Goal: Transaction & Acquisition: Download file/media

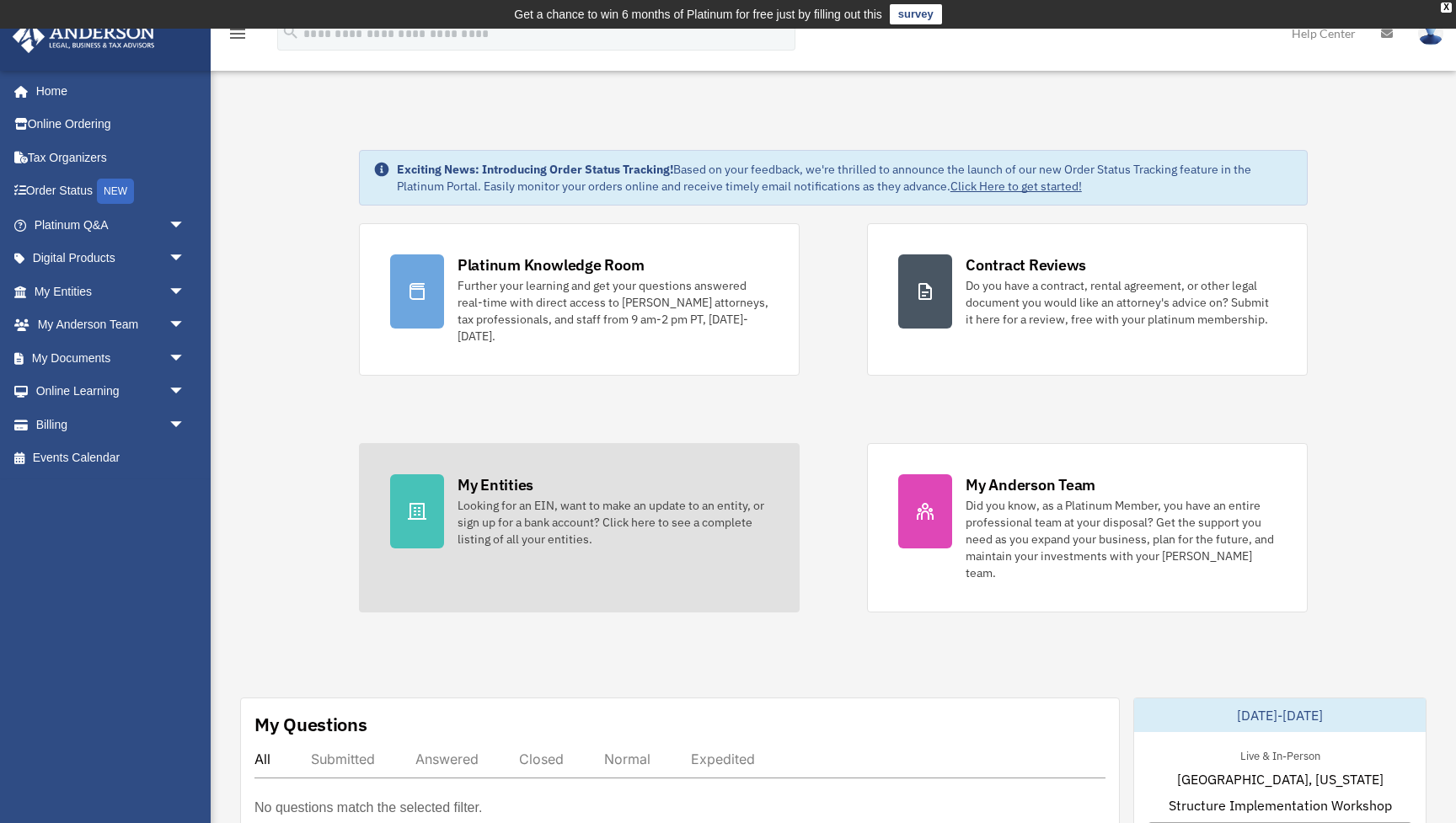
click at [481, 483] on div "My Entities" at bounding box center [495, 485] width 75 height 21
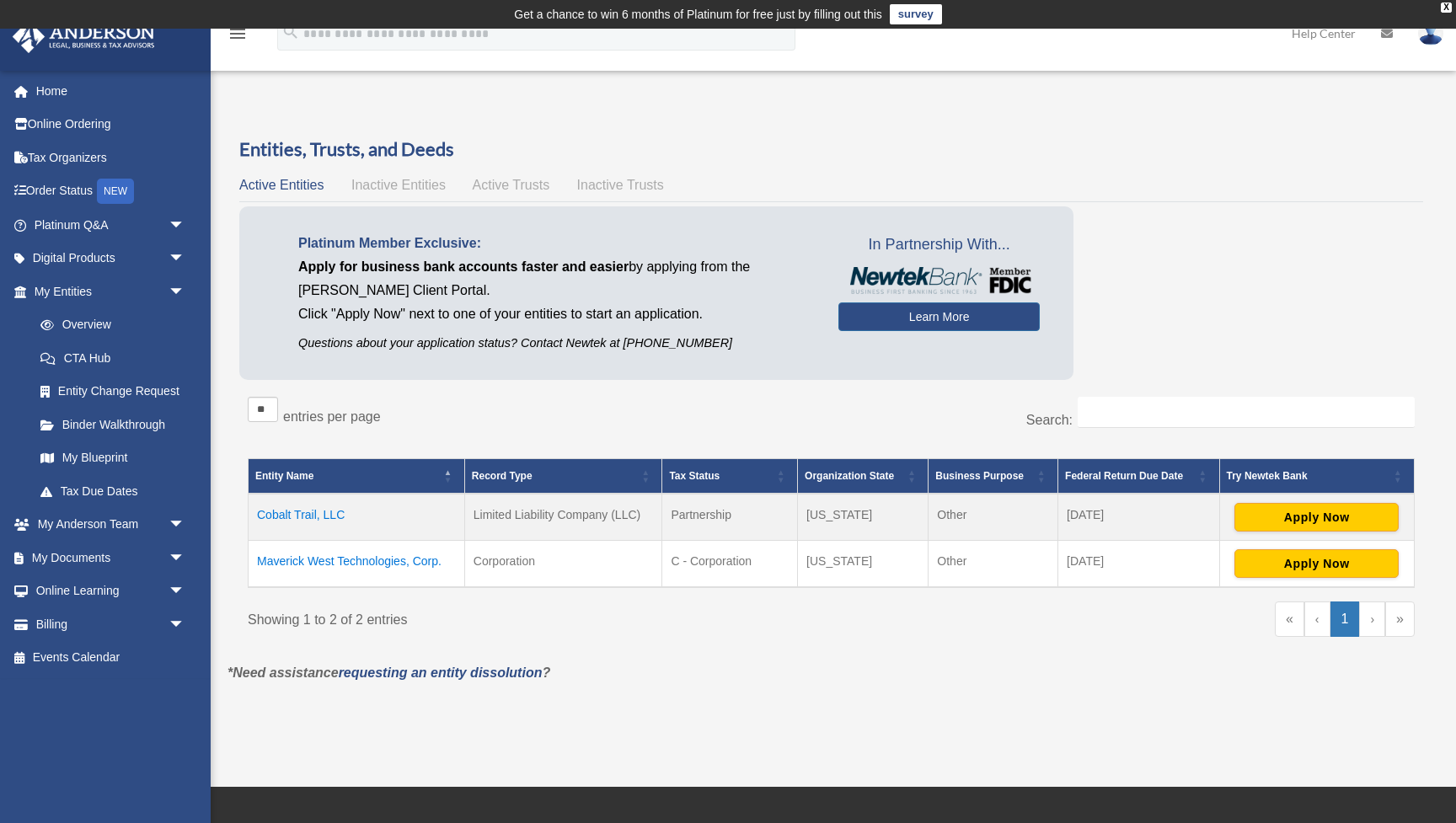
click at [380, 558] on td "Maverick West Technologies, Corp." at bounding box center [357, 565] width 217 height 47
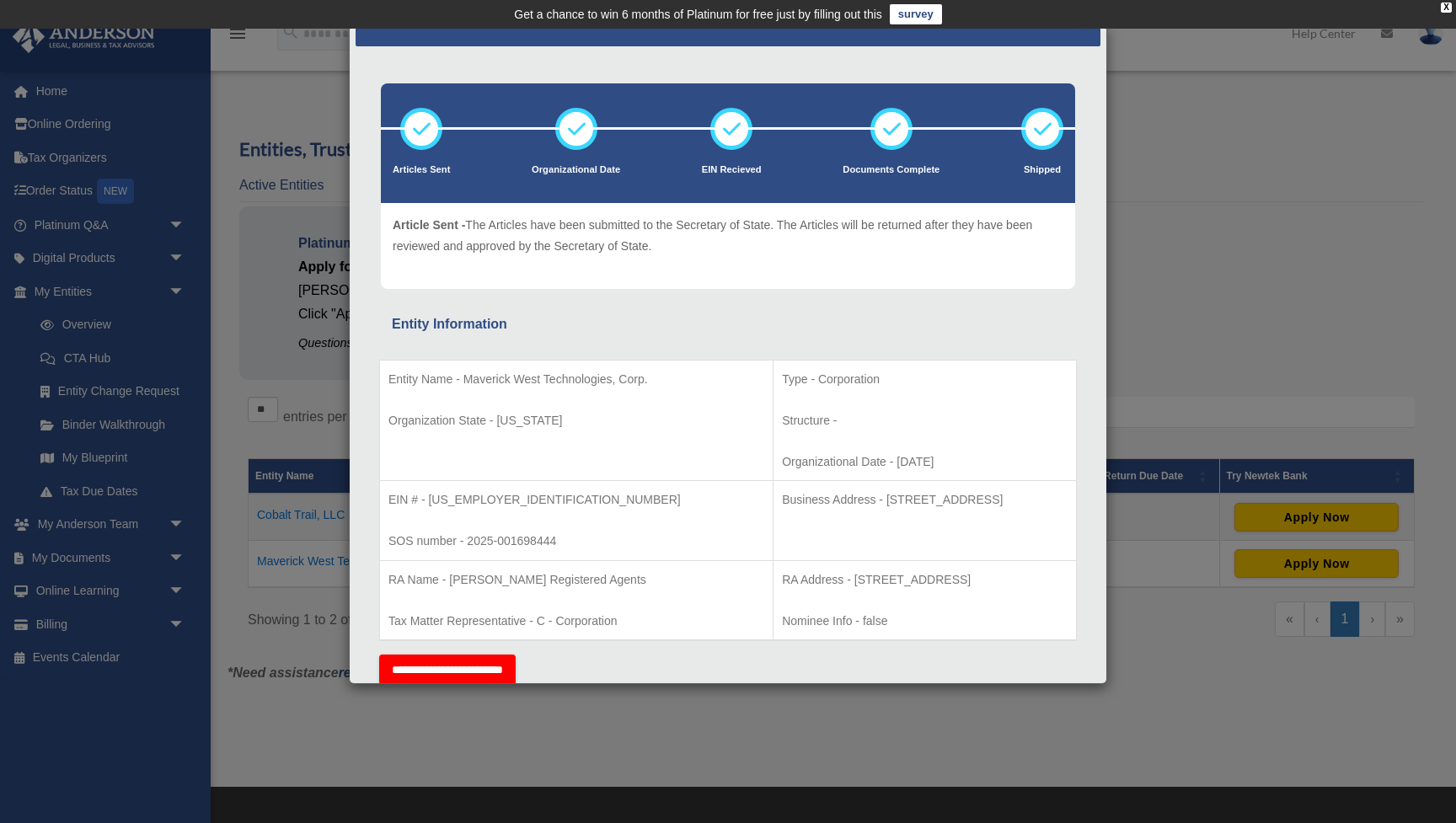
scroll to position [41, 0]
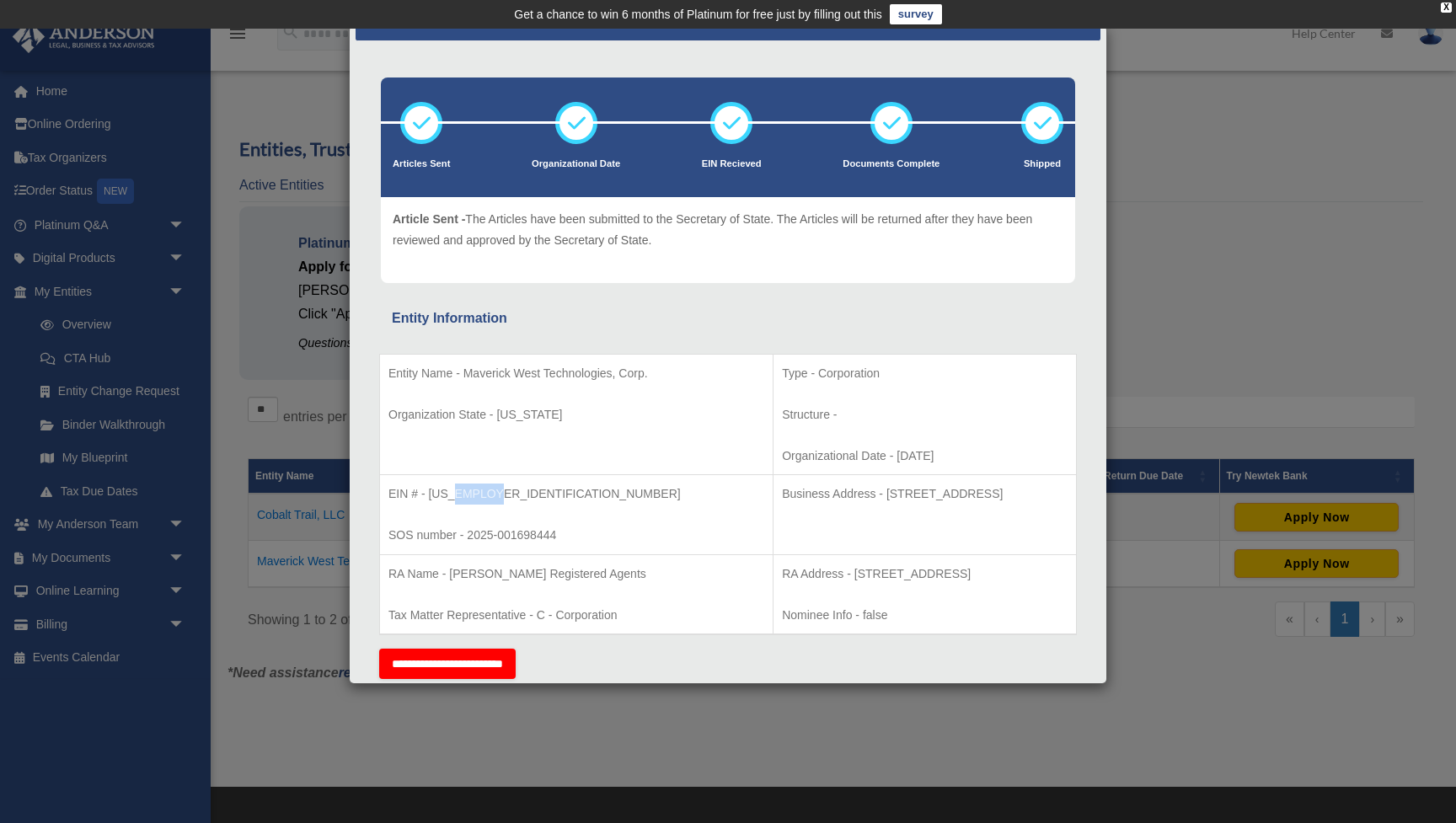
drag, startPoint x: 495, startPoint y: 492, endPoint x: 454, endPoint y: 494, distance: 41.0
click at [454, 494] on p "EIN # - [US_EMPLOYER_IDENTIFICATION_NUMBER]" at bounding box center [576, 494] width 376 height 21
drag, startPoint x: 1003, startPoint y: 485, endPoint x: 972, endPoint y: 495, distance: 32.6
click at [972, 495] on p "Business Address - [STREET_ADDRESS]" at bounding box center [924, 494] width 285 height 21
copy p "82001"
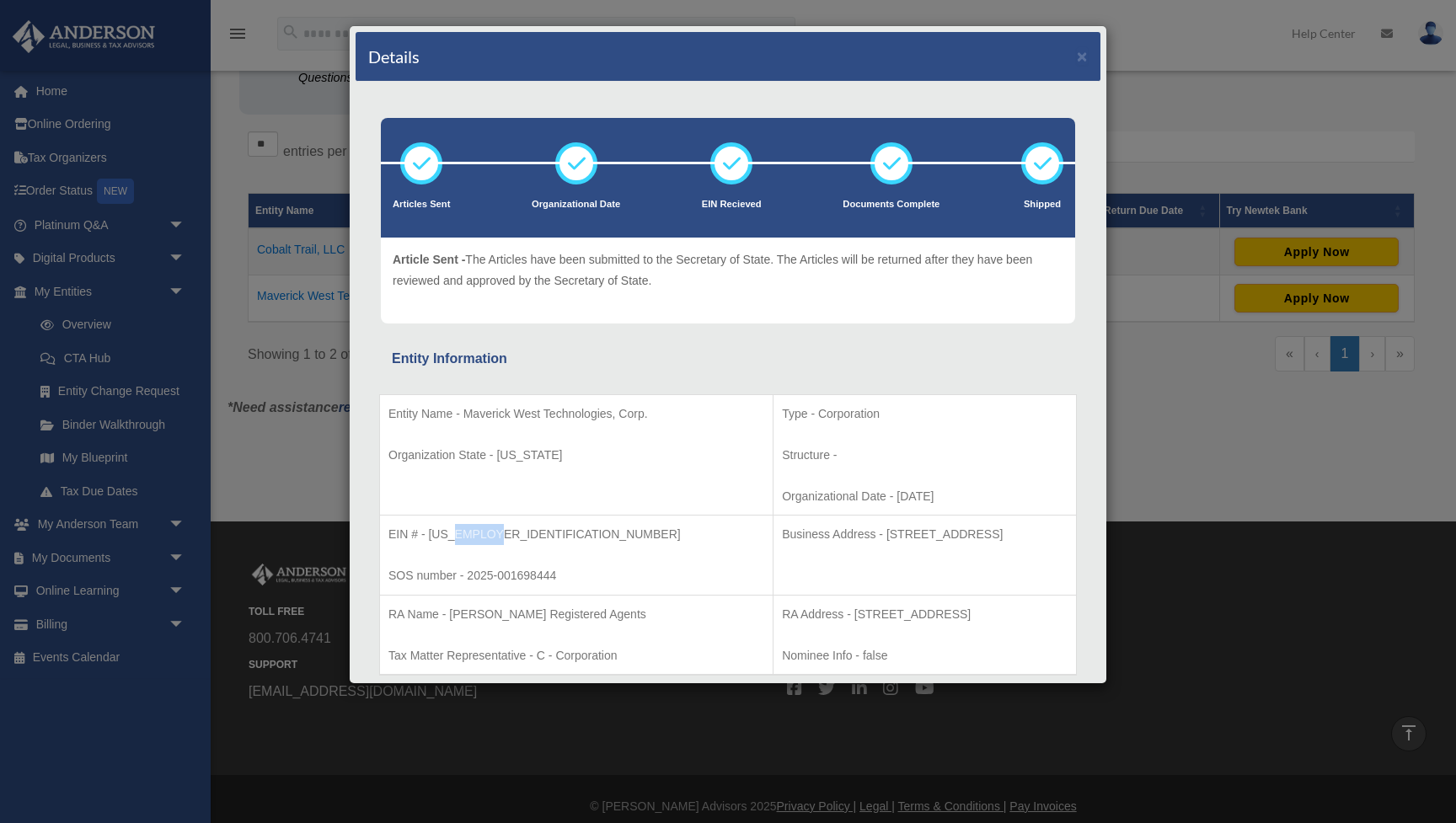
scroll to position [0, 0]
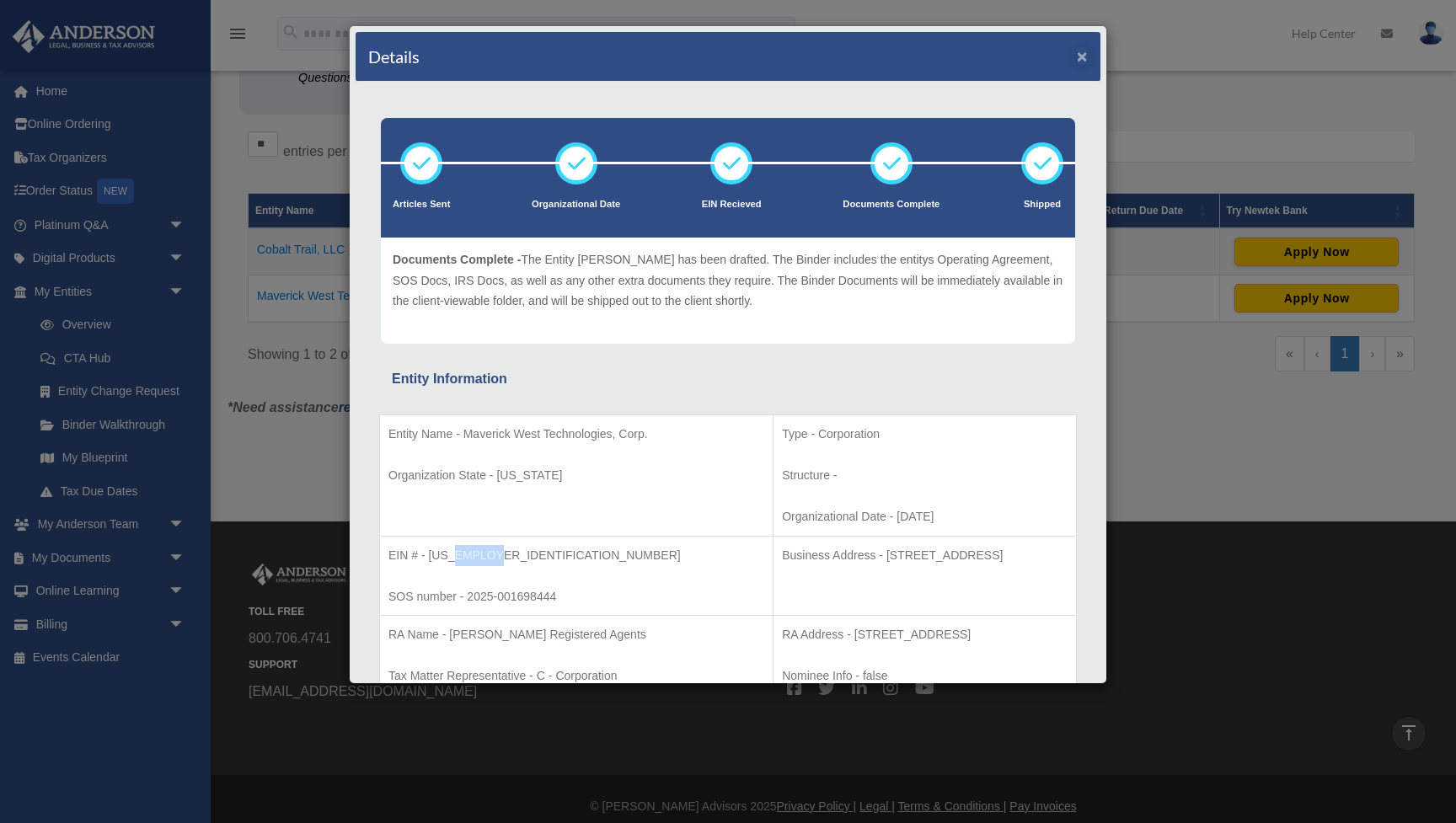
click at [1082, 53] on button "×" at bounding box center [1082, 56] width 11 height 17
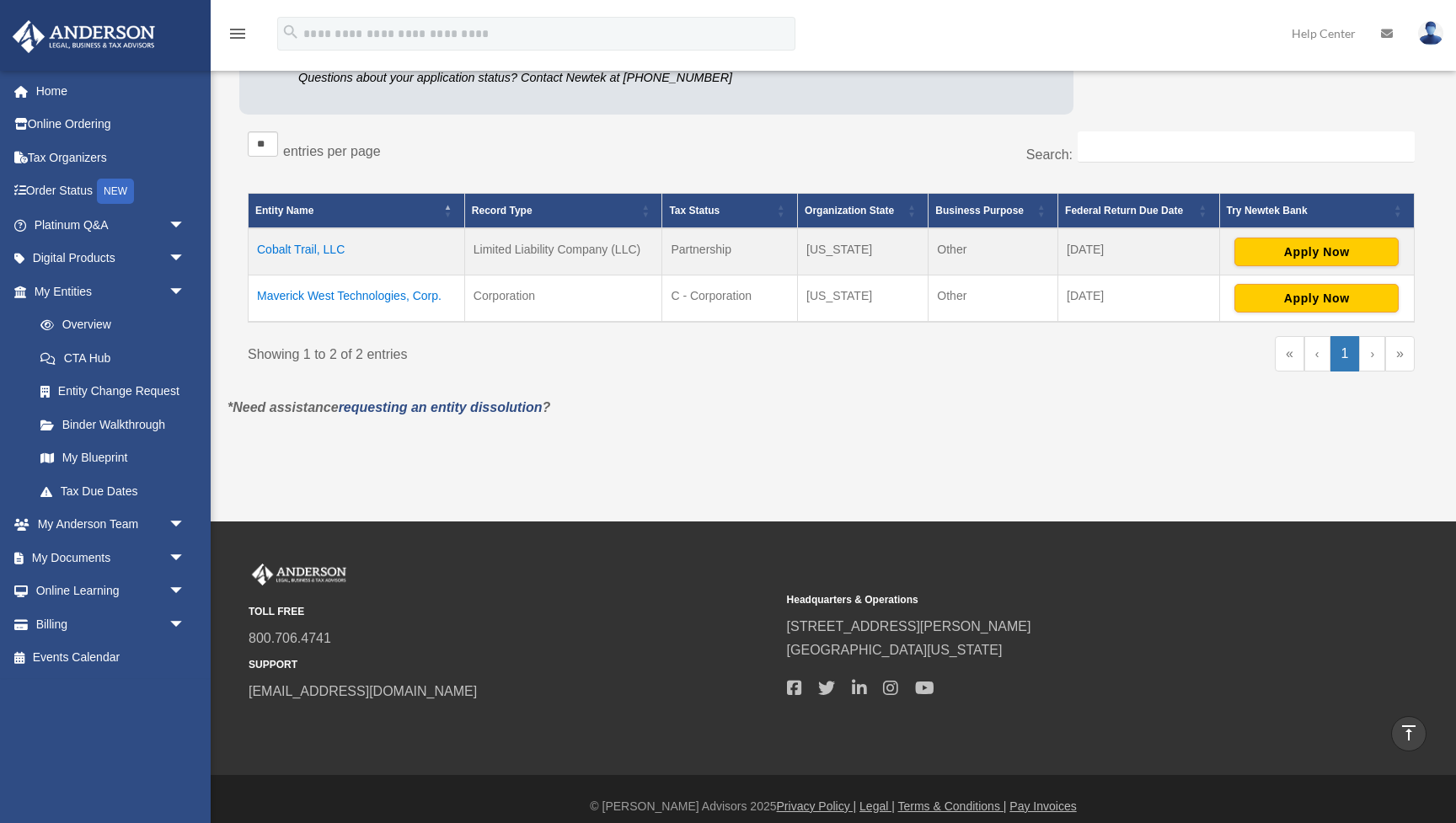
drag, startPoint x: 454, startPoint y: 295, endPoint x: 257, endPoint y: 294, distance: 197.0
click at [257, 294] on td "Maverick West Technologies, Corp." at bounding box center [357, 299] width 217 height 47
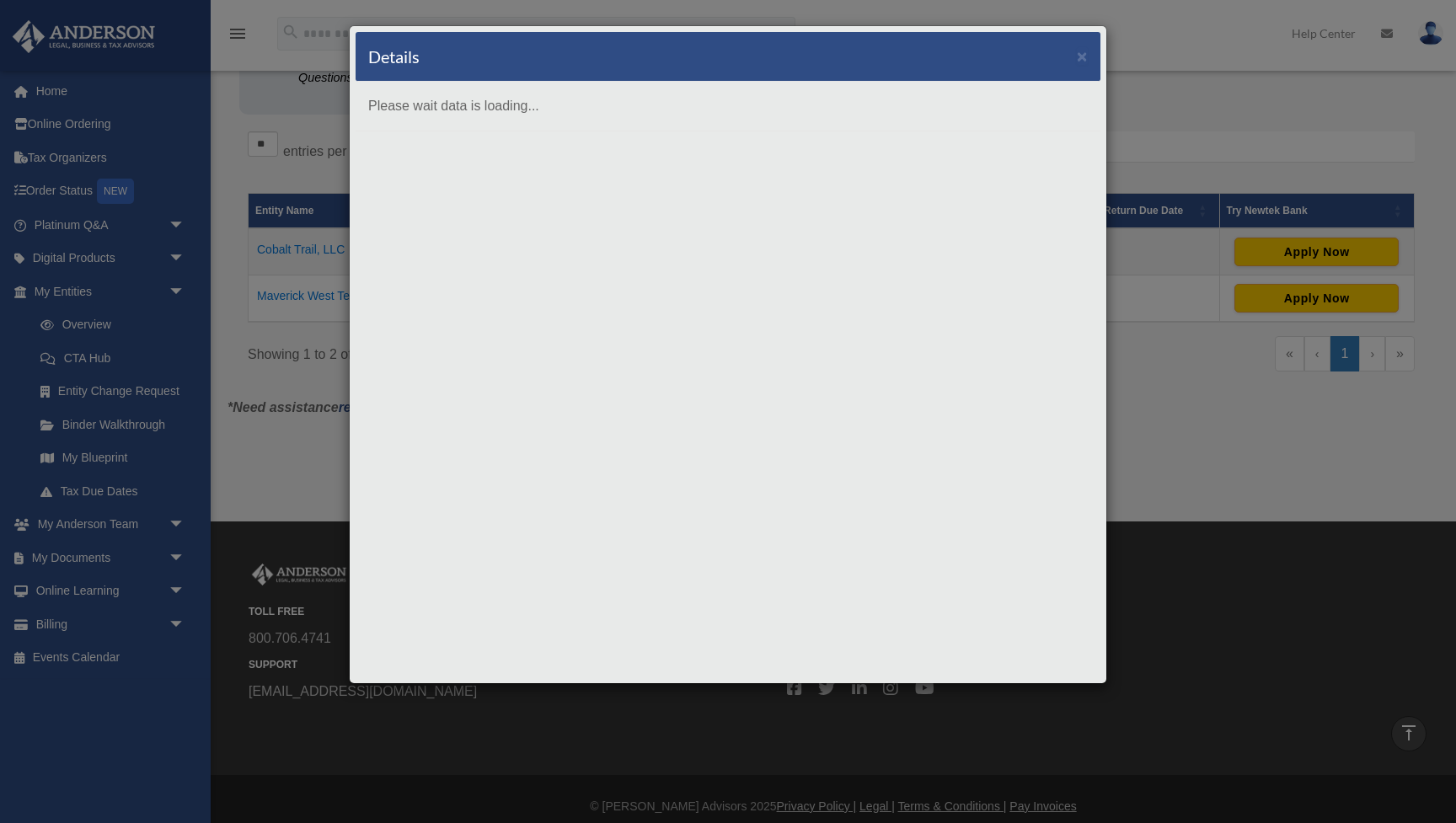
copy td "Maverick West Technologies, Corp."
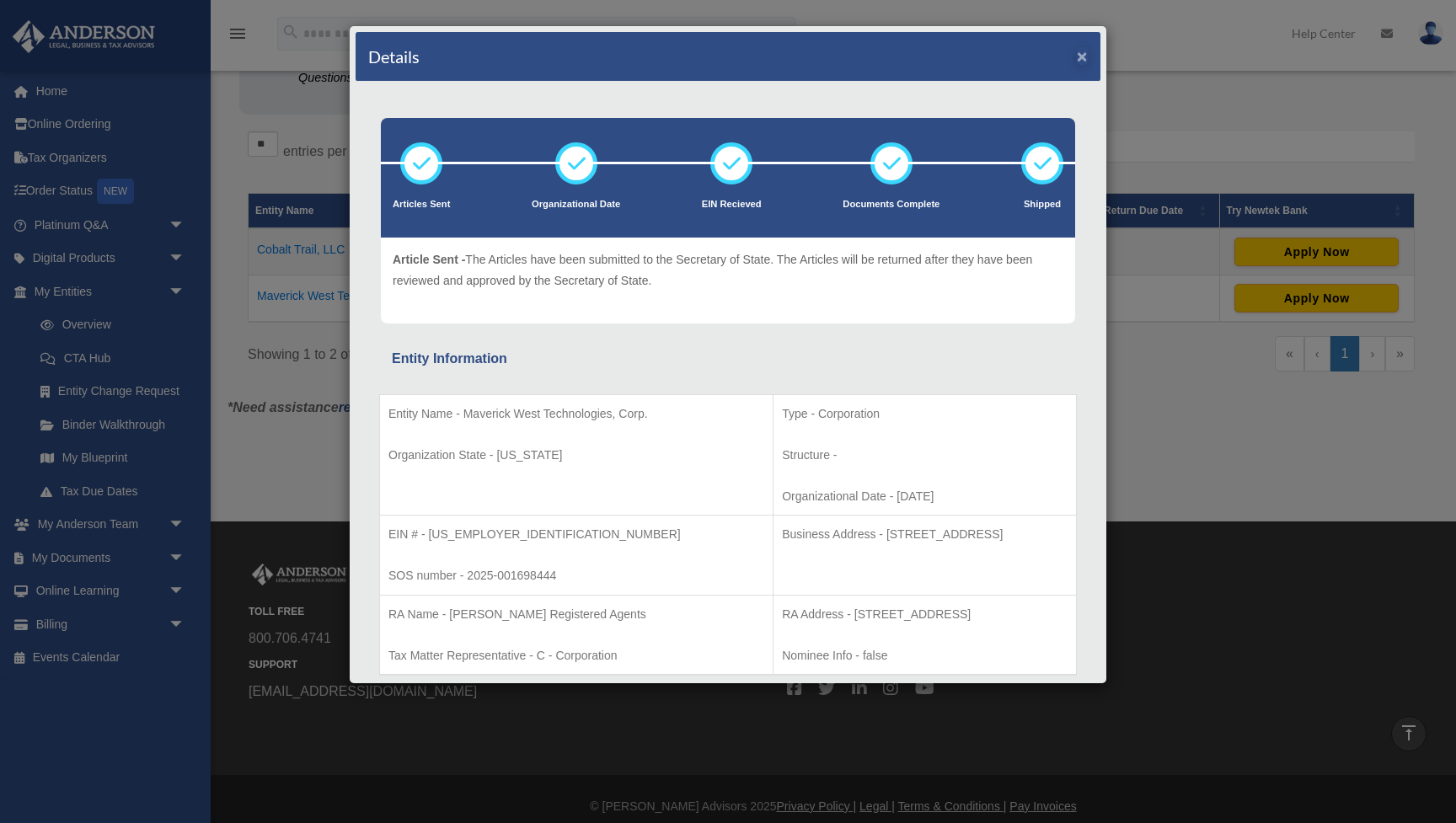
click at [1087, 56] on button "×" at bounding box center [1082, 56] width 11 height 17
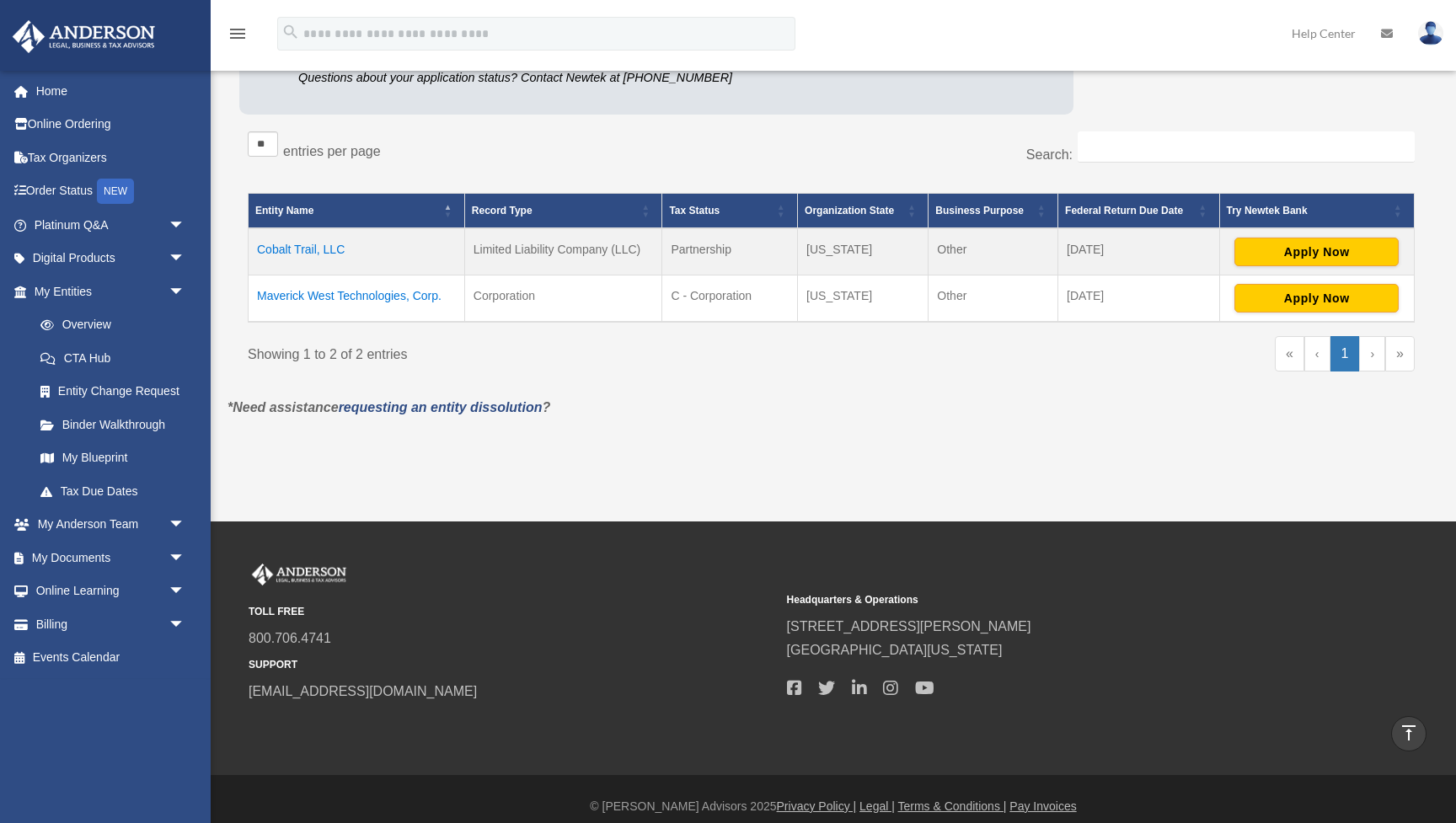
copy td "Maverick West Technologies, Corp."
click at [373, 289] on td "Maverick West Technologies, Corp." at bounding box center [357, 299] width 217 height 47
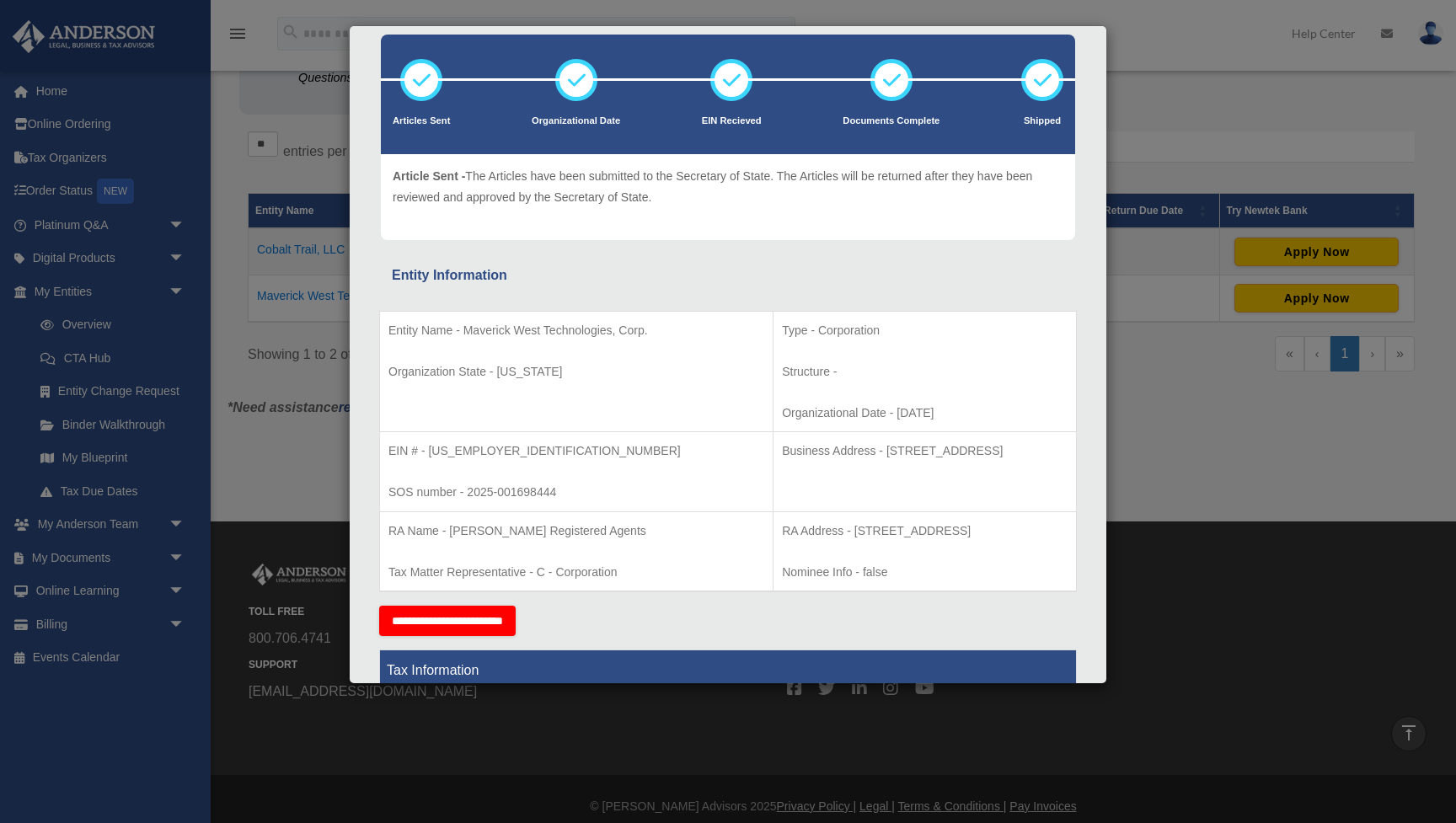
scroll to position [123, 0]
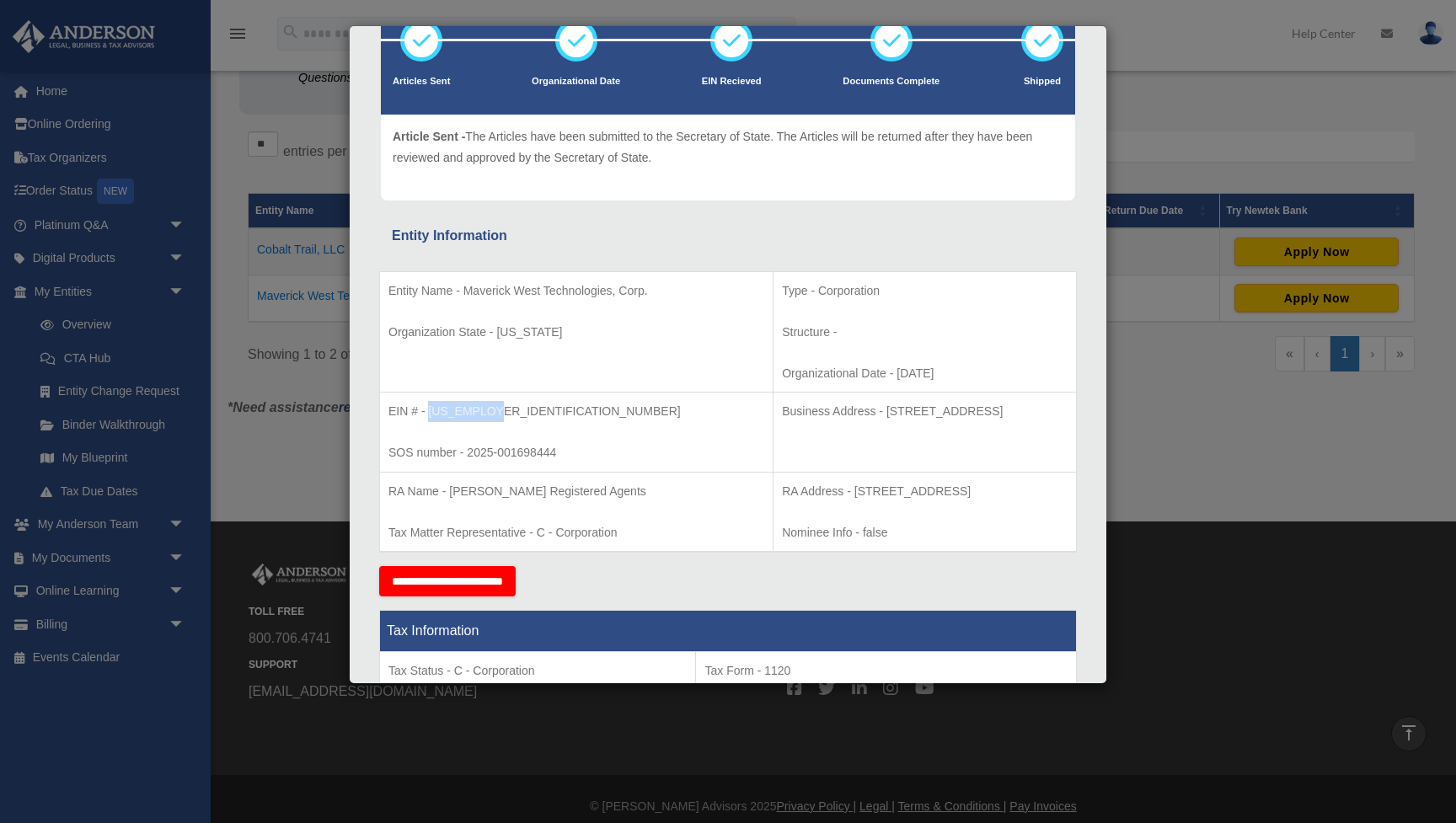
drag, startPoint x: 492, startPoint y: 410, endPoint x: 427, endPoint y: 408, distance: 65.0
click at [427, 408] on p "EIN # - [US_EMPLOYER_IDENTIFICATION_NUMBER]" at bounding box center [576, 411] width 376 height 21
copy p "[US_EMPLOYER_IDENTIFICATION_NUMBER]"
drag, startPoint x: 1005, startPoint y: 406, endPoint x: 790, endPoint y: 410, distance: 215.0
click at [790, 410] on p "Business Address - [STREET_ADDRESS]" at bounding box center [924, 411] width 285 height 21
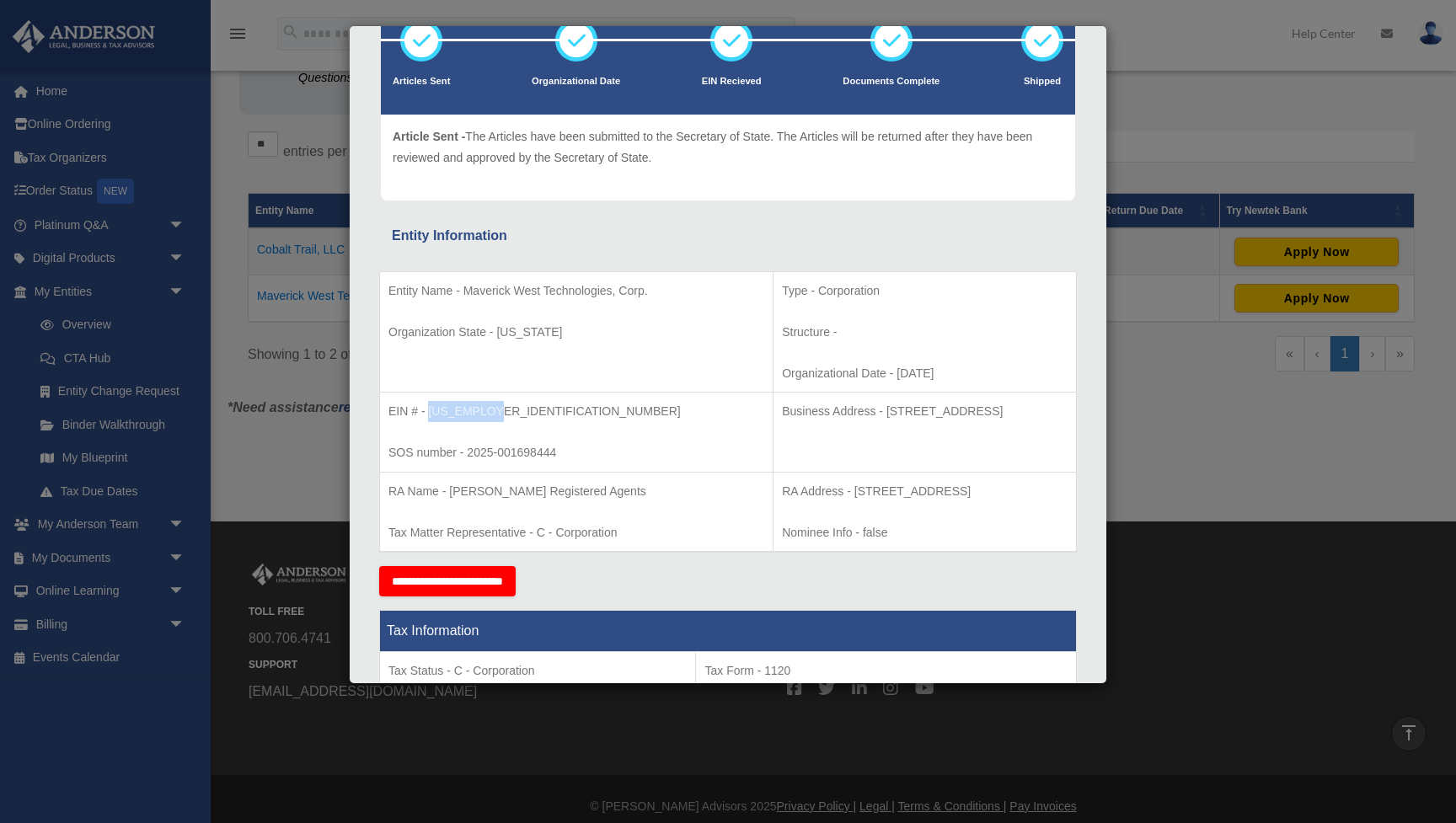
copy p "[STREET_ADDRESS]"
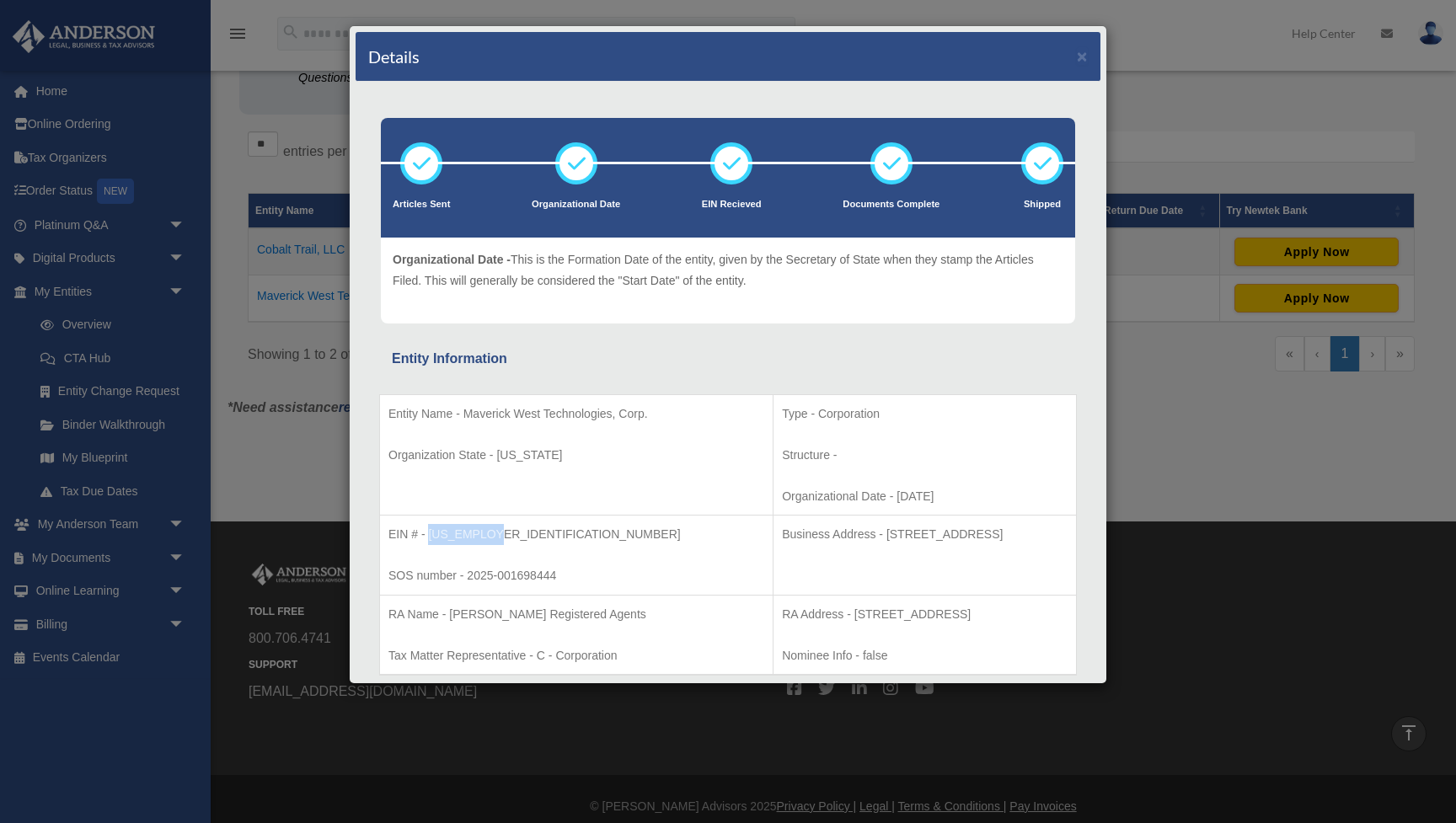
scroll to position [0, 0]
click at [1091, 56] on div "Details ×" at bounding box center [728, 56] width 745 height 49
click at [1079, 57] on button "×" at bounding box center [1082, 56] width 11 height 17
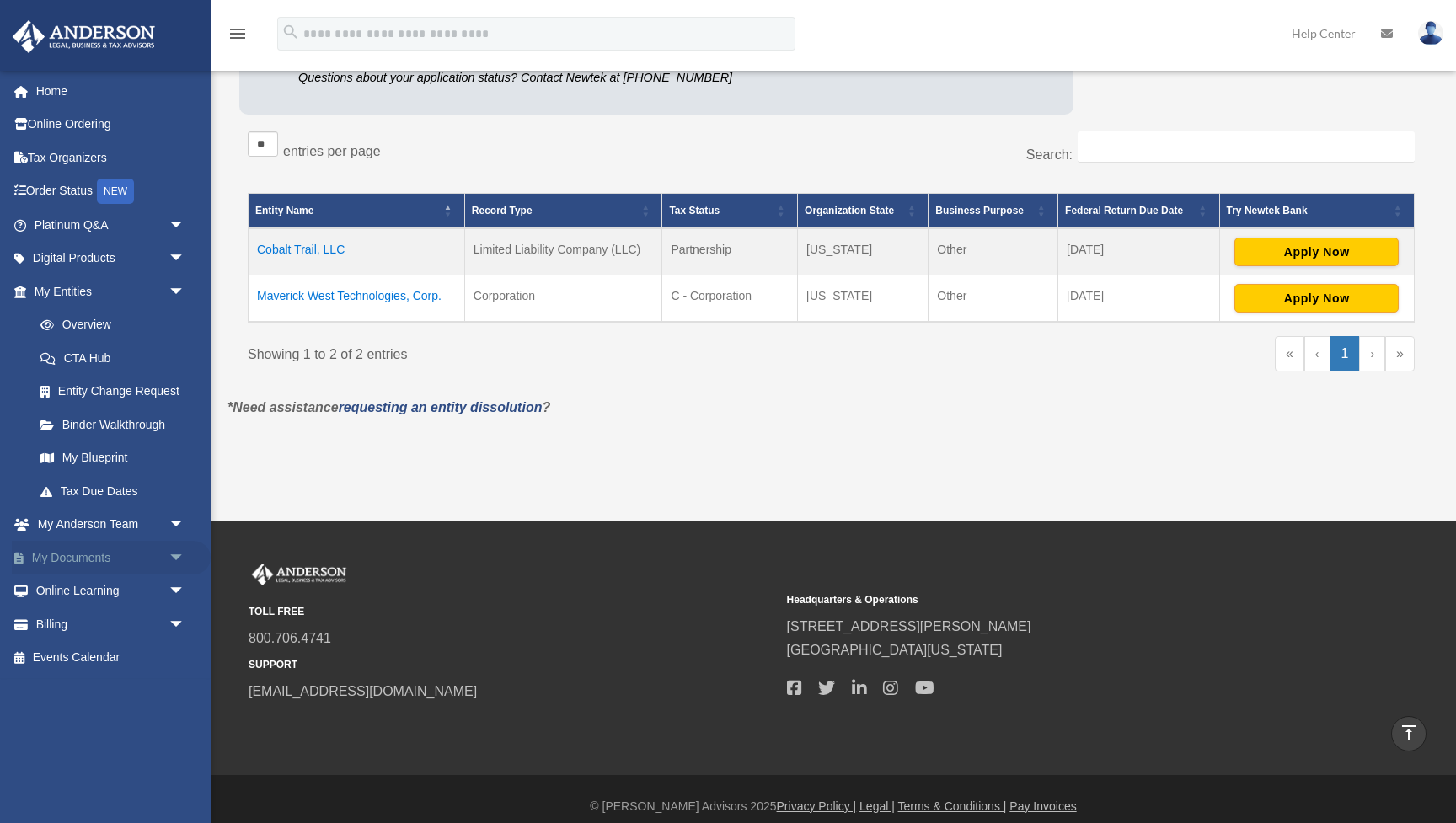
click at [127, 544] on link "My Documents arrow_drop_down" at bounding box center [111, 558] width 199 height 34
click at [175, 547] on span "arrow_drop_down" at bounding box center [185, 558] width 34 height 35
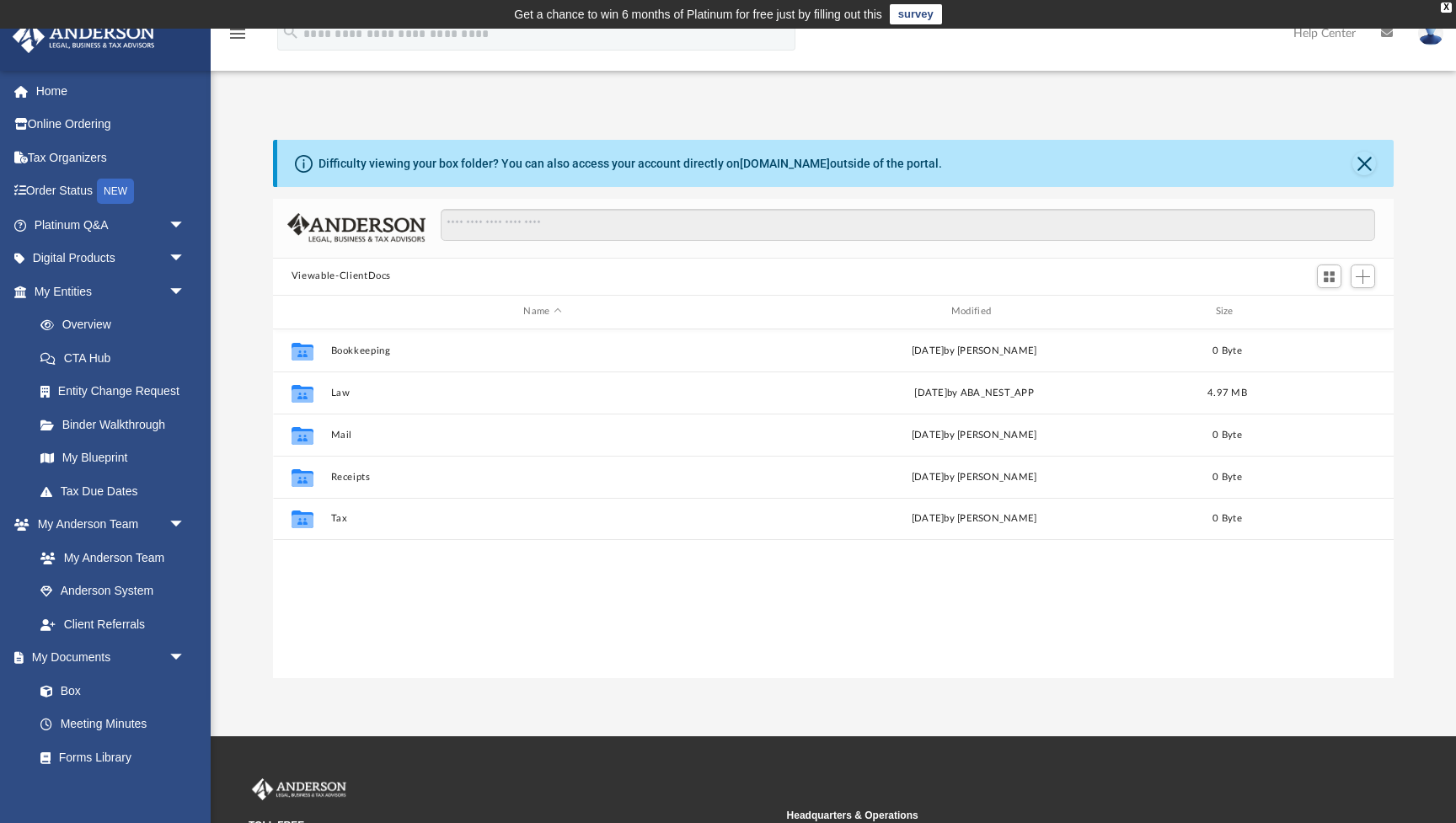
scroll to position [383, 1121]
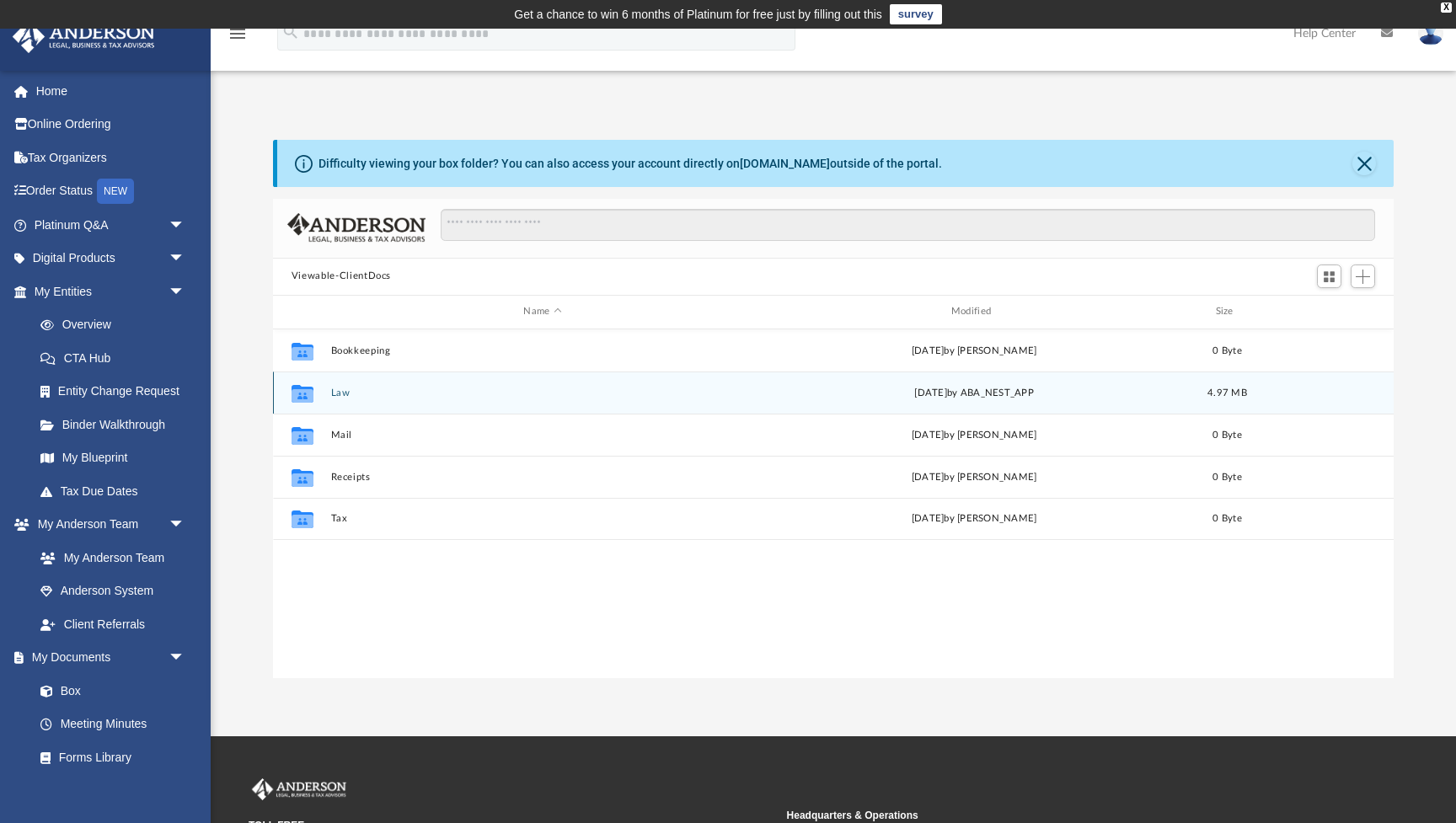
click at [335, 391] on button "Law" at bounding box center [542, 393] width 424 height 11
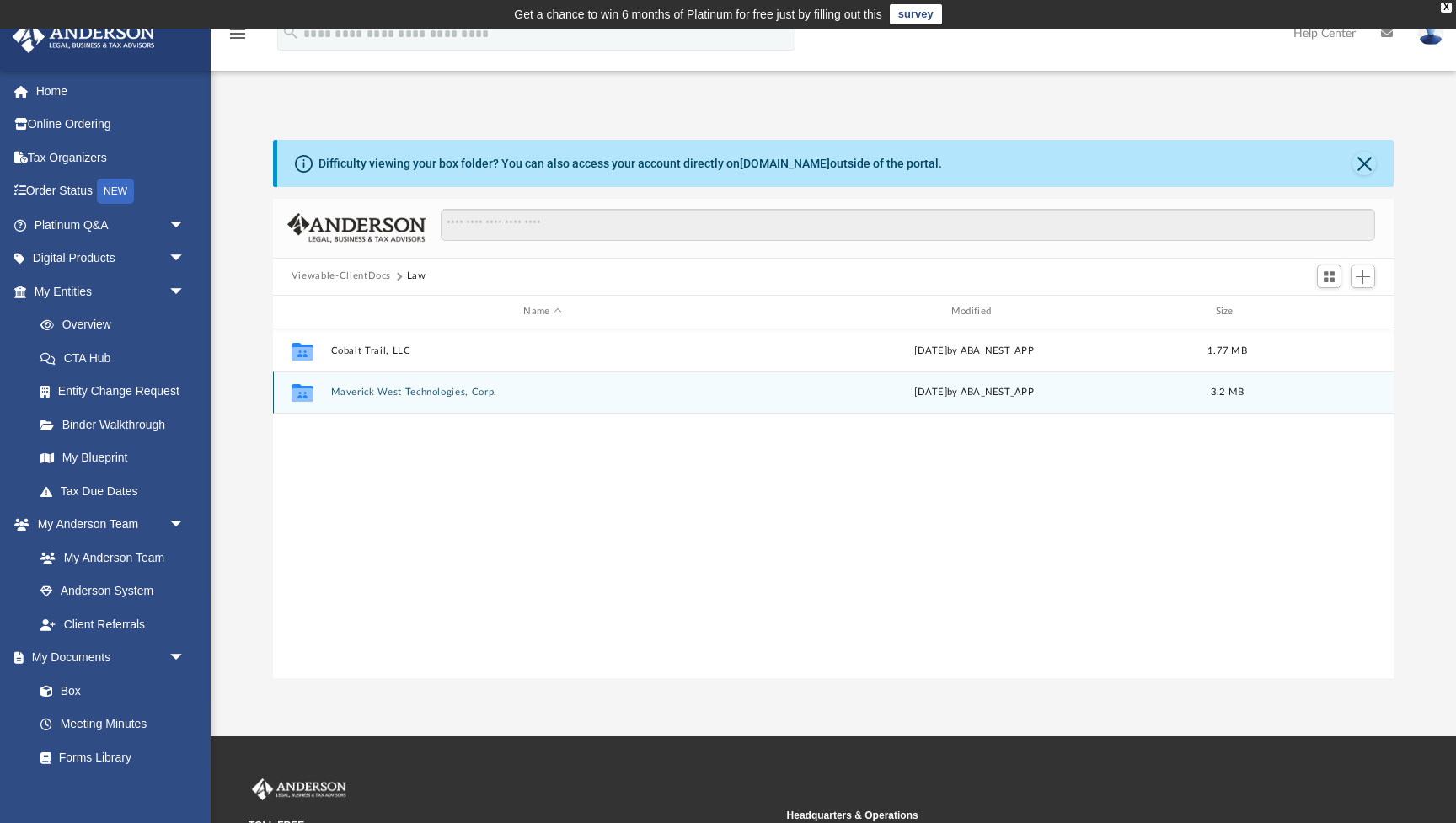
click at [371, 395] on button "Maverick West Technologies, Corp." at bounding box center [542, 392] width 424 height 11
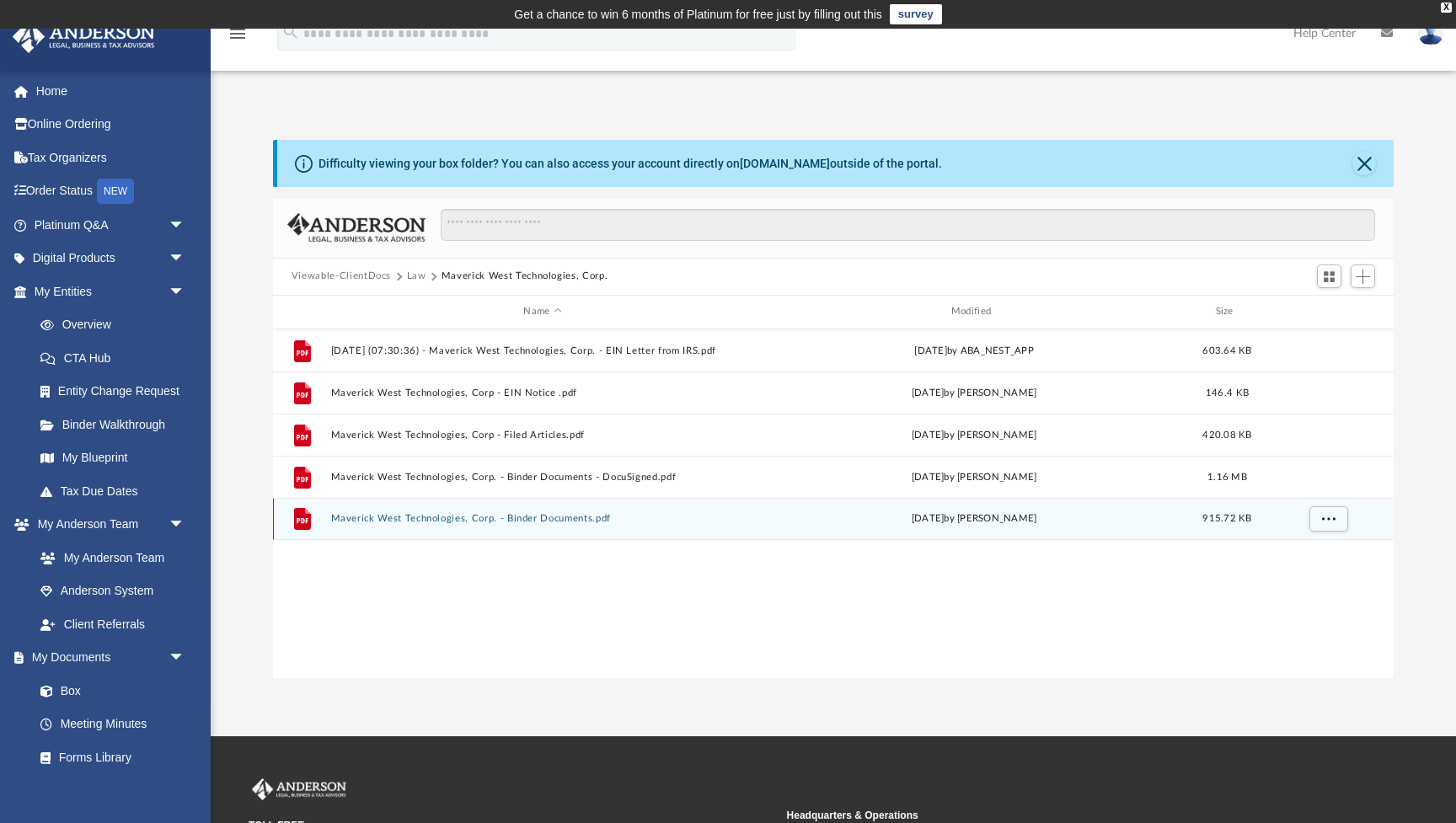
click at [421, 515] on button "Maverick West Technologies, Corp. - Binder Documents.pdf" at bounding box center [542, 519] width 424 height 11
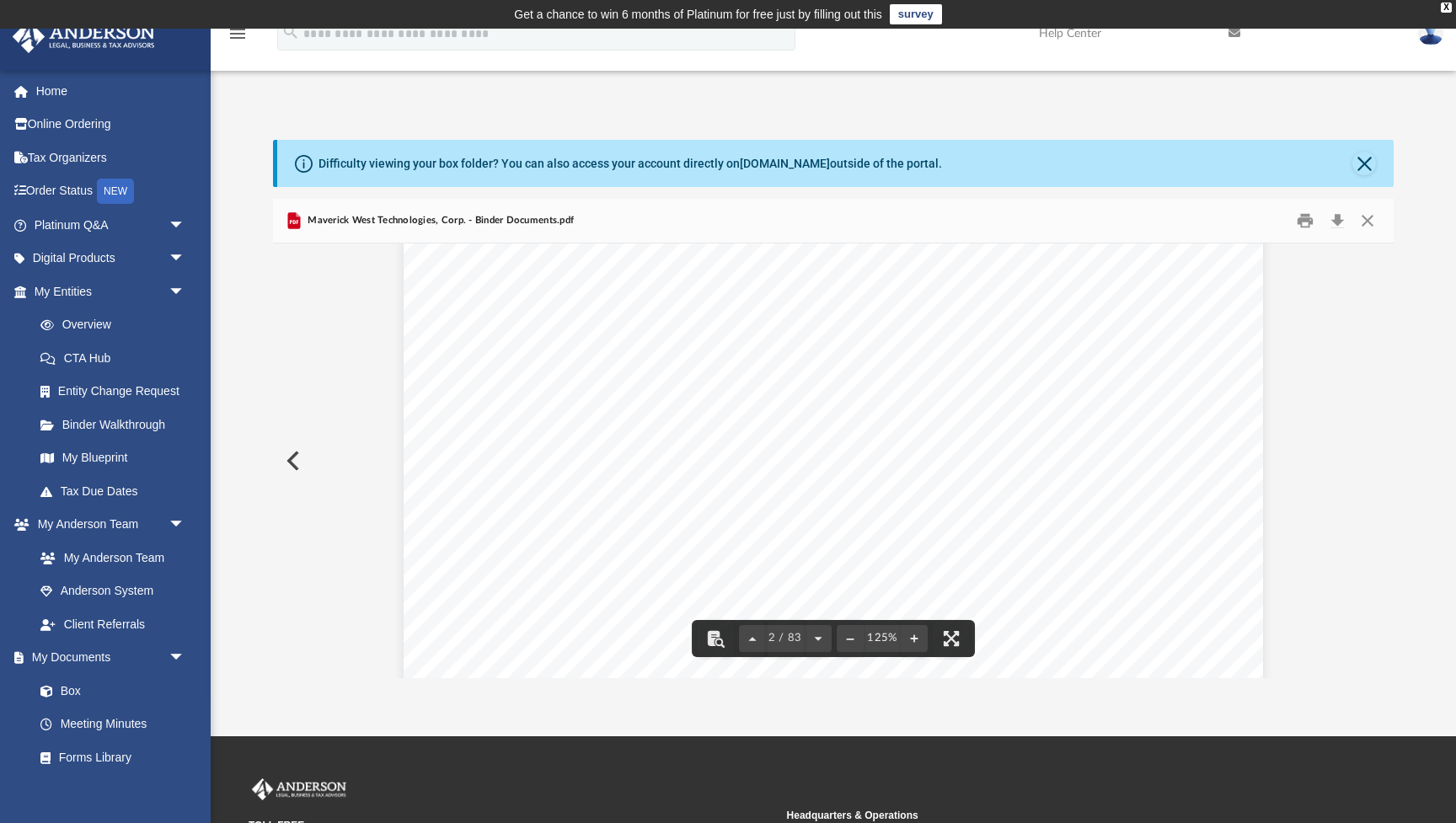
scroll to position [1501, 0]
drag, startPoint x: 908, startPoint y: 356, endPoint x: 763, endPoint y: 350, distance: 145.1
click at [763, 350] on div "Maverick West Technologies, Corp. A Wyoming Corporation Employer Identification…" at bounding box center [833, 448] width 860 height 1112
drag, startPoint x: 771, startPoint y: 354, endPoint x: 905, endPoint y: 355, distance: 134.0
click at [905, 355] on div "Maverick West Technologies, Corp. A Wyoming Corporation Employer Identification…" at bounding box center [833, 448] width 860 height 1112
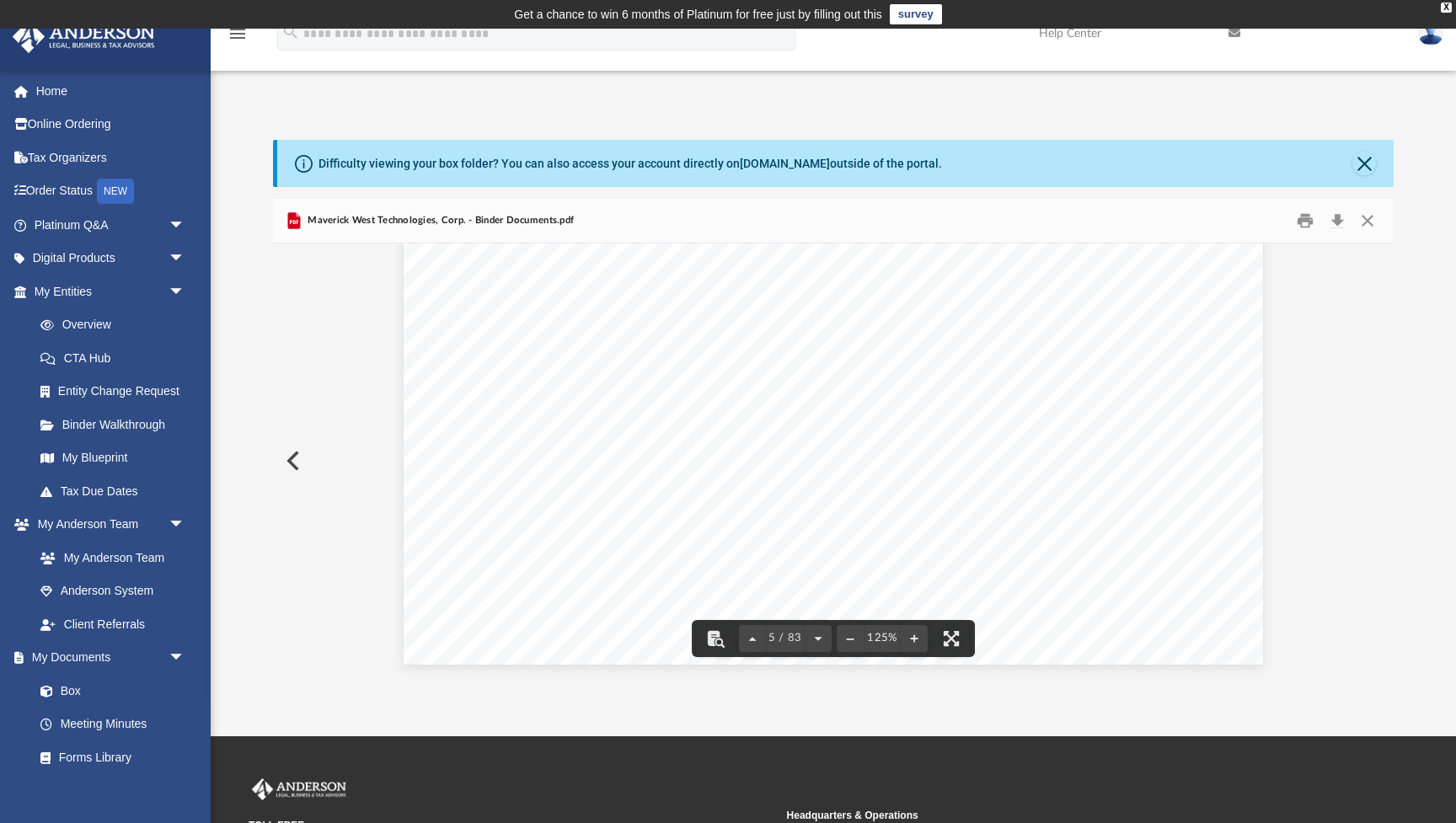
scroll to position [5270, 0]
click at [1335, 224] on button "Download" at bounding box center [1337, 220] width 30 height 26
